Goal: Task Accomplishment & Management: Complete application form

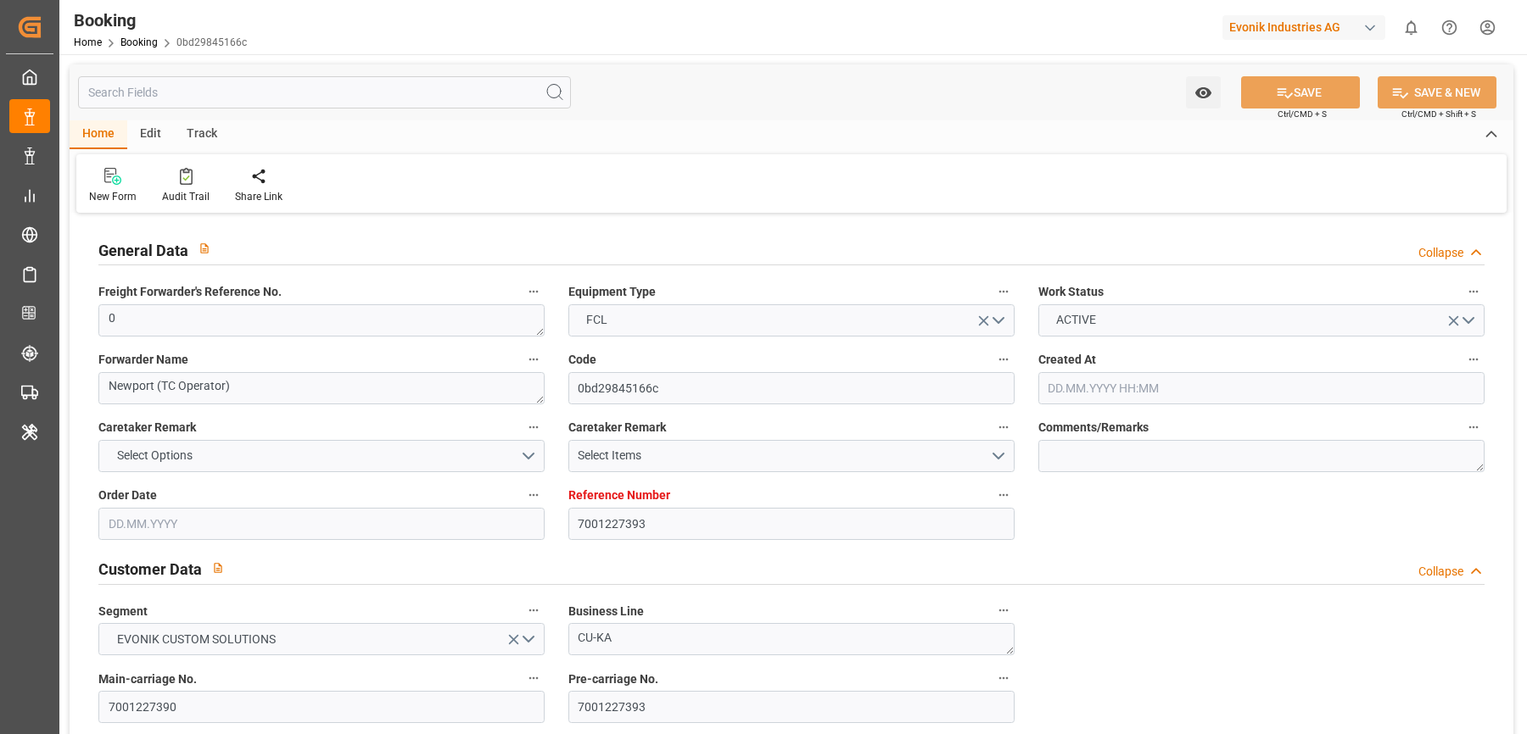
type input "7001227393"
type input "9987201"
type input "CMACGM"
type input "CMA CGM Group"
type input "NLRTM"
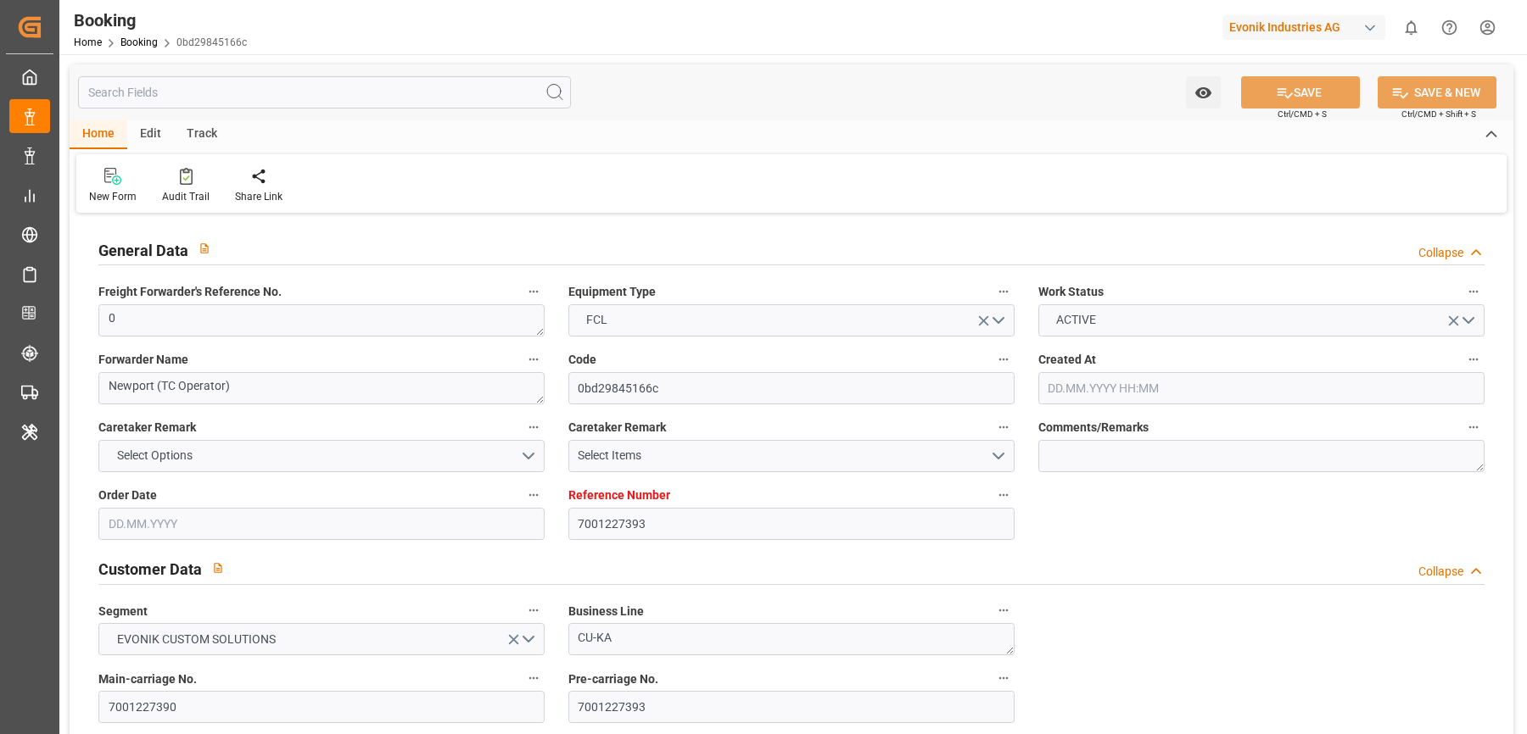
type input "MYPGU"
type input "53"
type input "MYPKG"
type input "0"
type input "[DATE] 07:45"
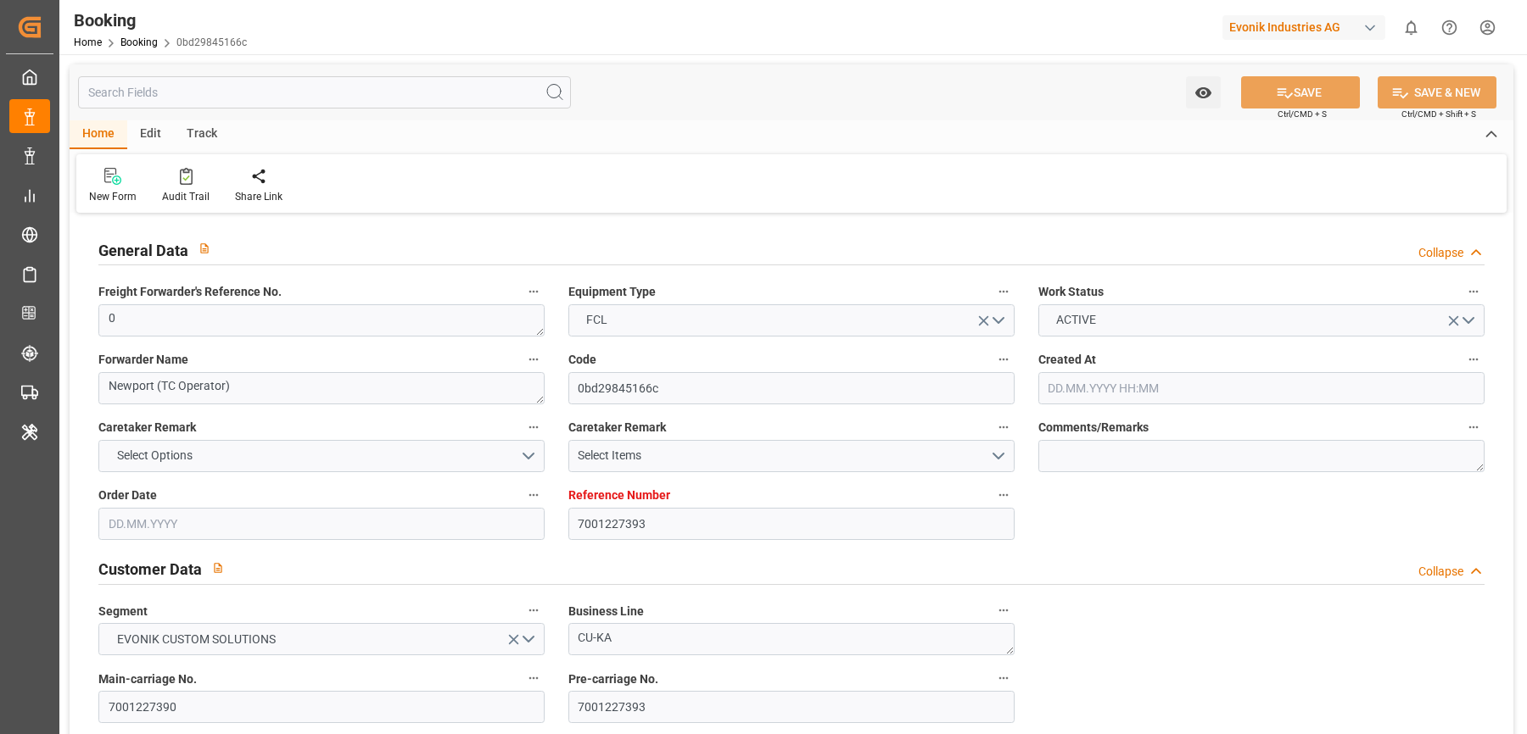
type input "[DATE]"
type input "[DATE] 00:00"
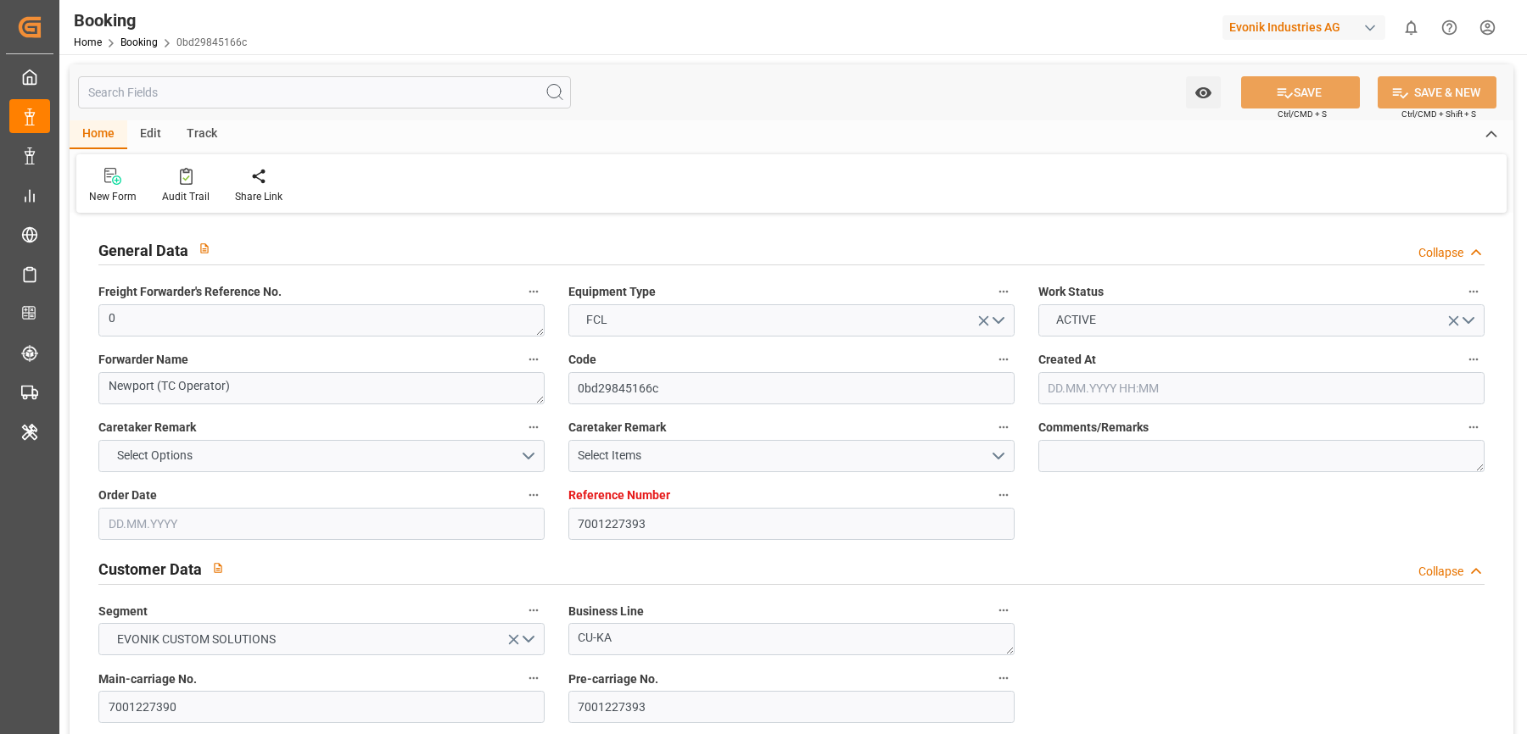
type input "[DATE] 00:00"
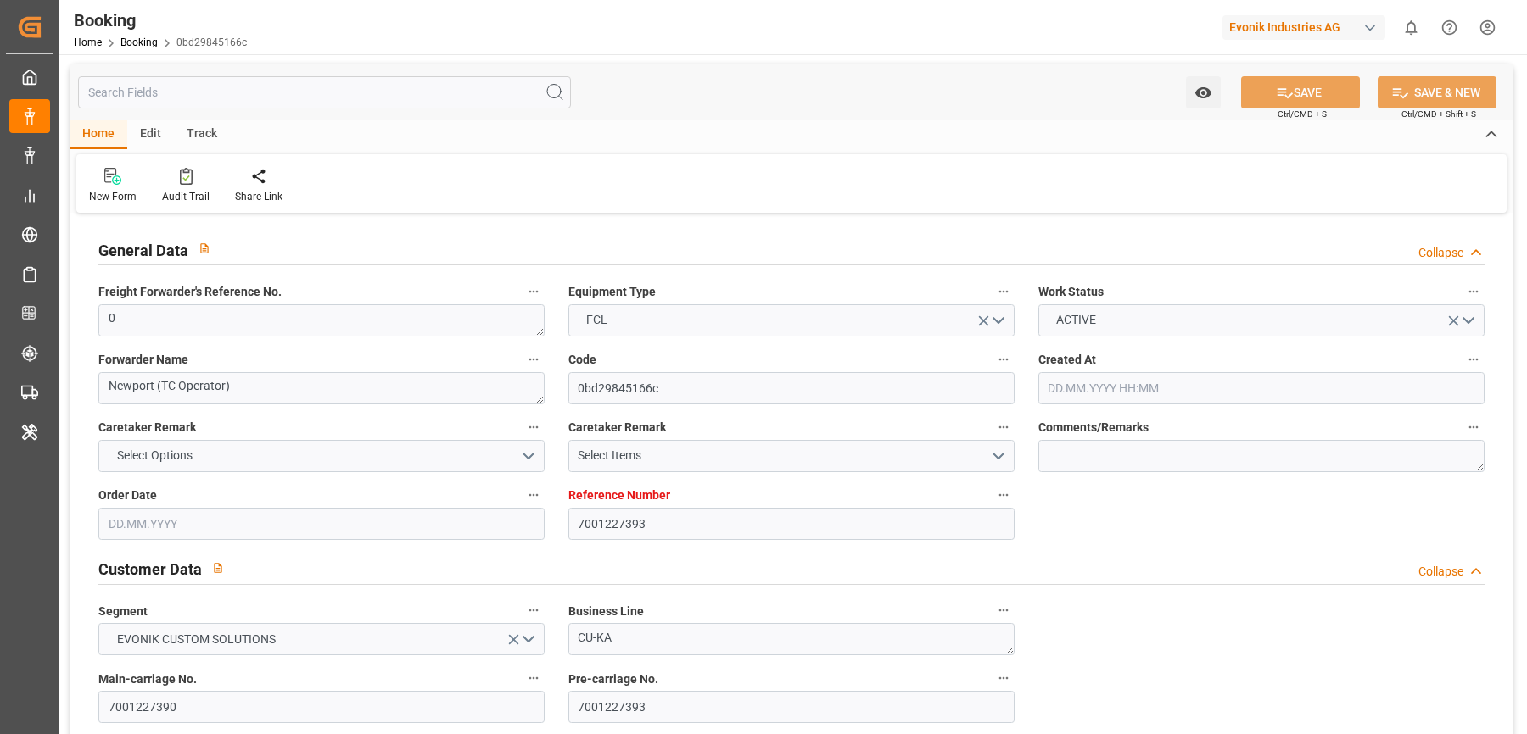
type input "[DATE] 00:00"
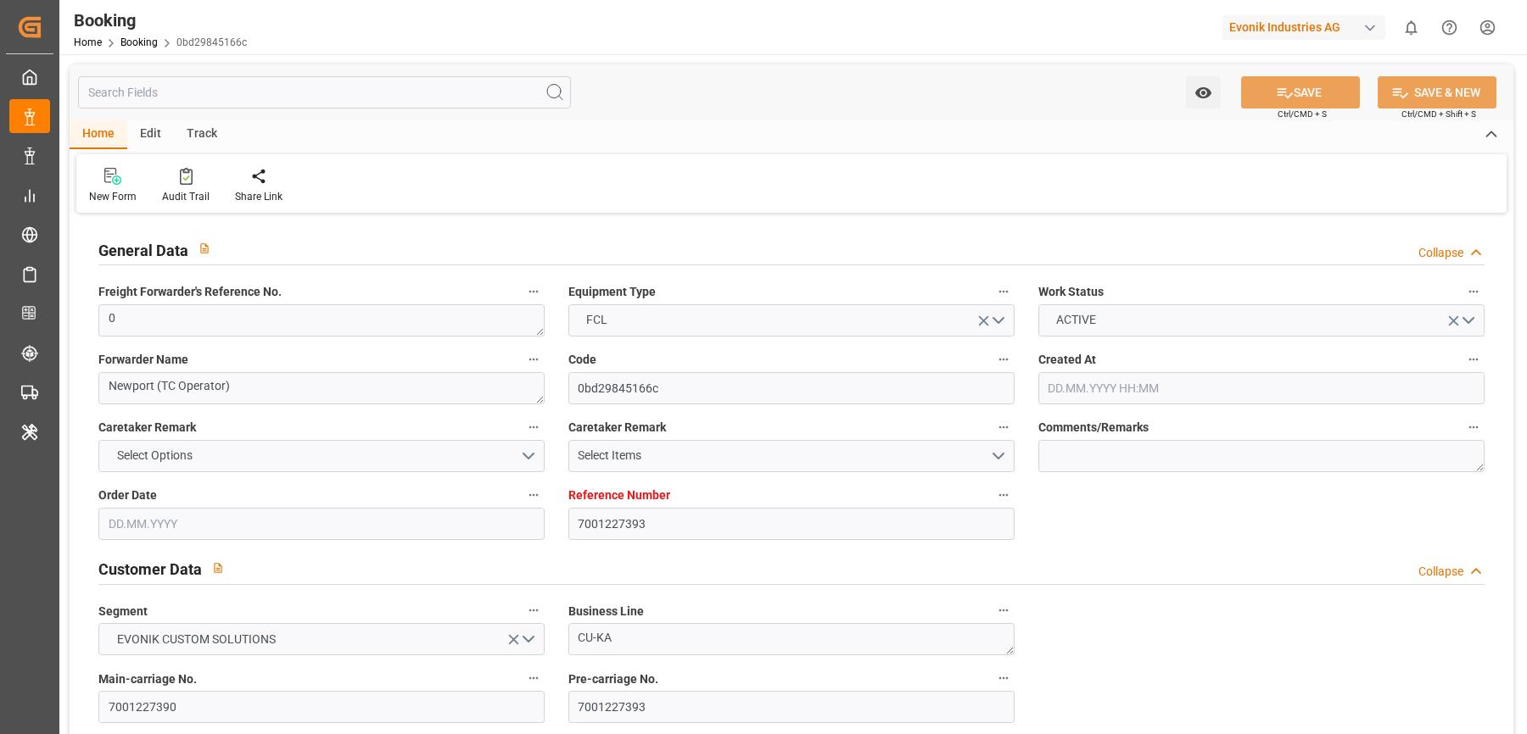
type input "[DATE] 00:00"
type input "[DATE]"
type input "[DATE] 03:39"
click at [180, 176] on icon at bounding box center [186, 176] width 13 height 17
